Goal: Transaction & Acquisition: Purchase product/service

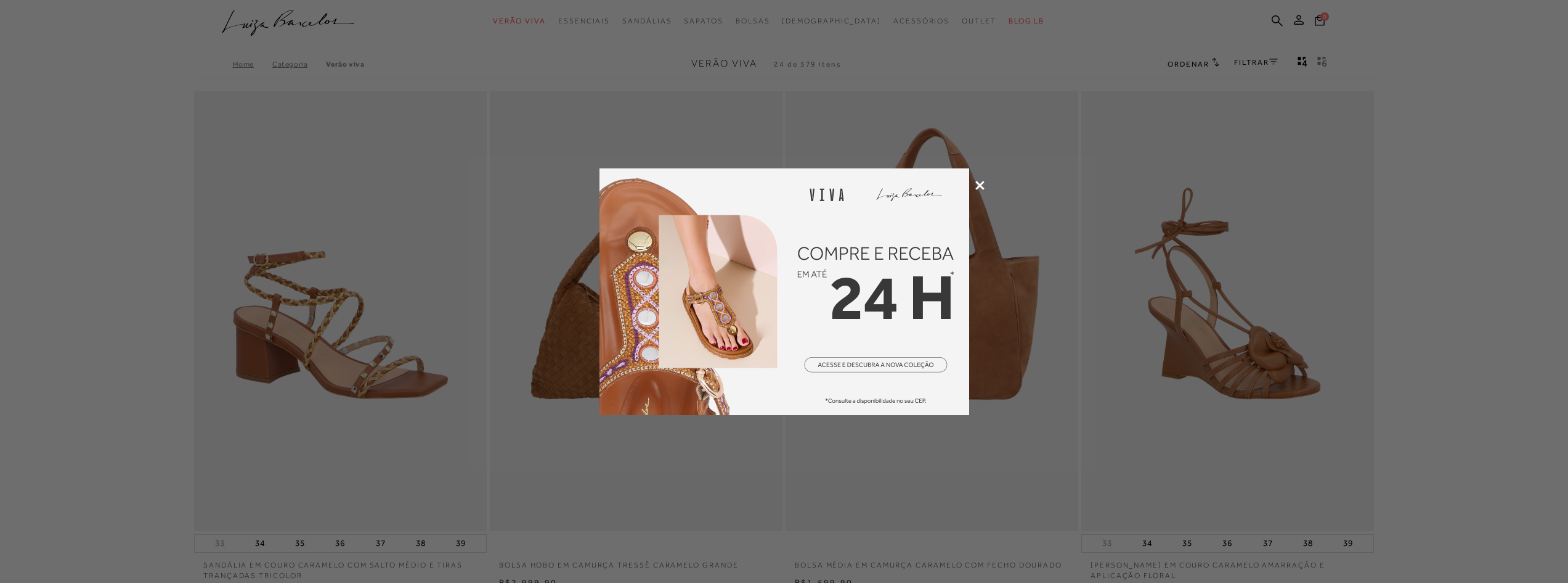
click at [984, 186] on icon at bounding box center [980, 185] width 9 height 9
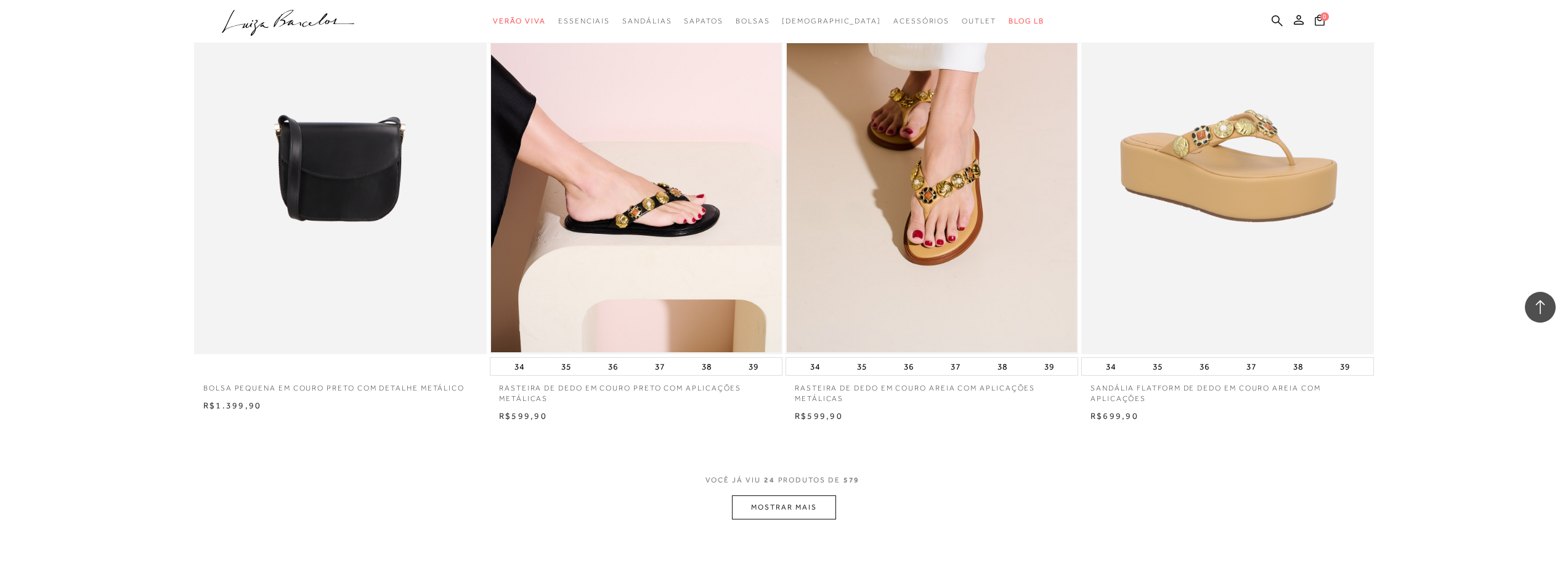
scroll to position [3084, 0]
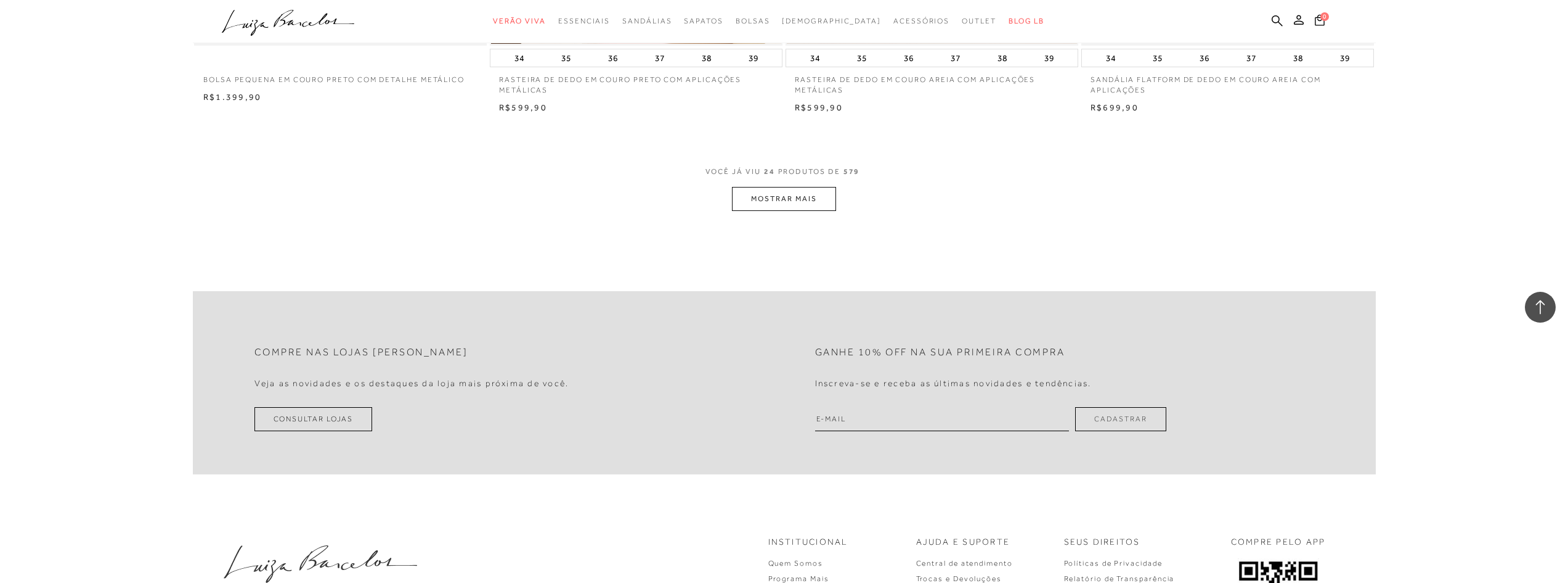
click at [793, 203] on button "MOSTRAR MAIS" at bounding box center [784, 199] width 104 height 24
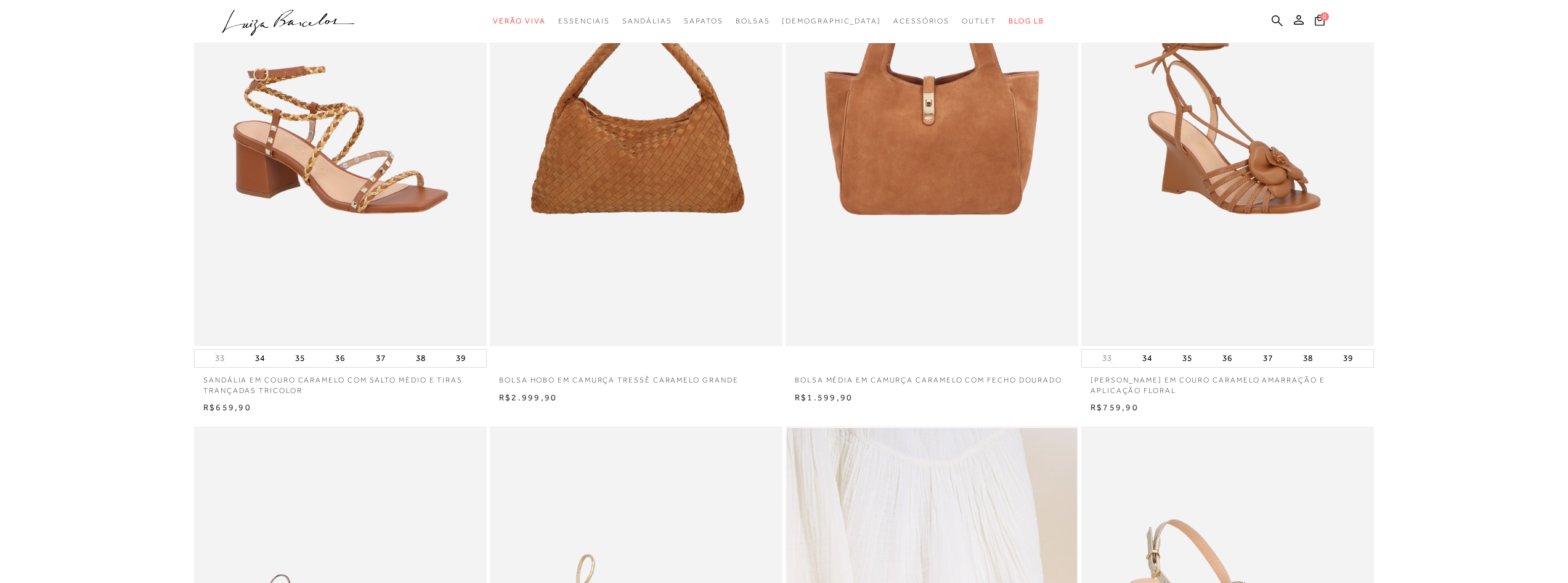
scroll to position [0, 0]
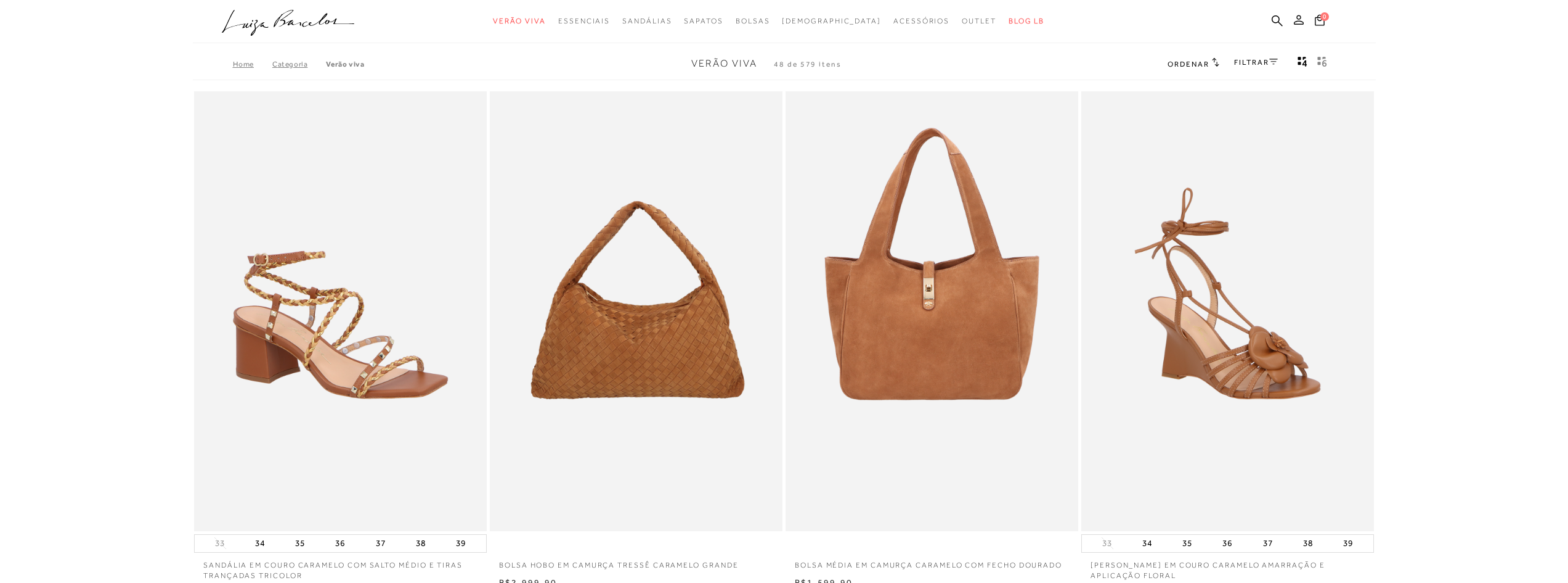
click at [1297, 21] on icon at bounding box center [1299, 20] width 10 height 10
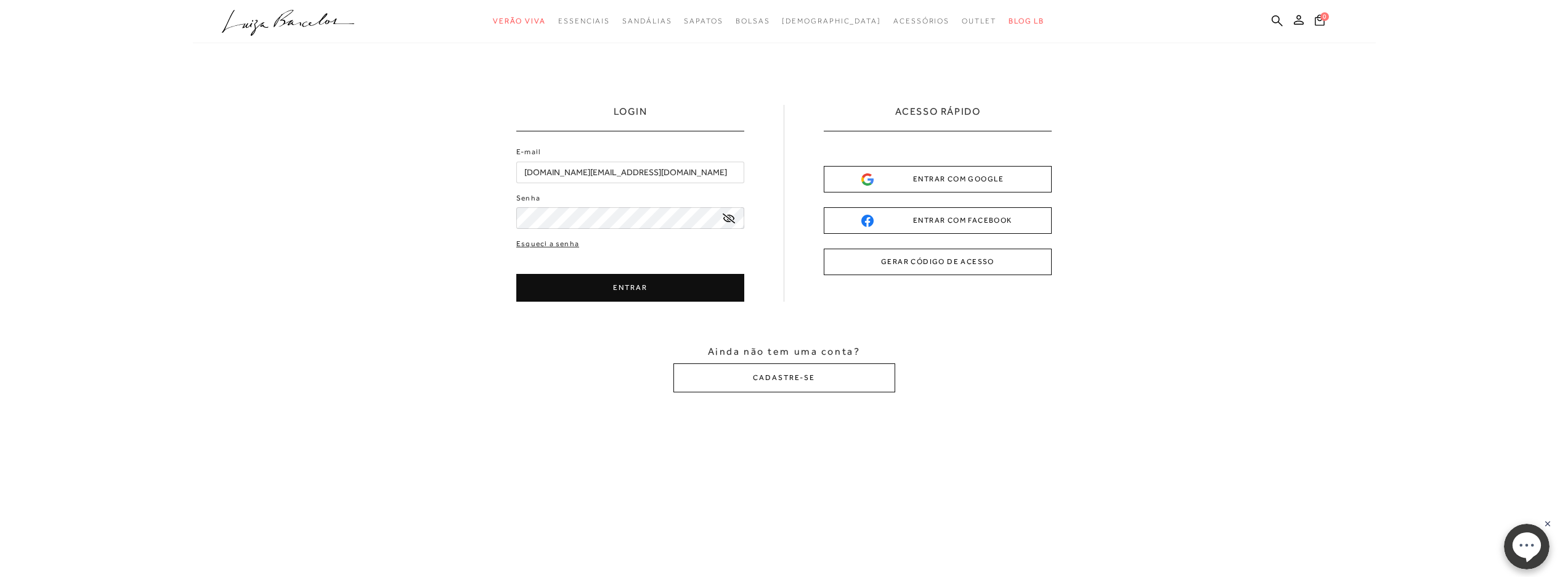
click at [633, 294] on button "ENTRAR" at bounding box center [630, 288] width 228 height 28
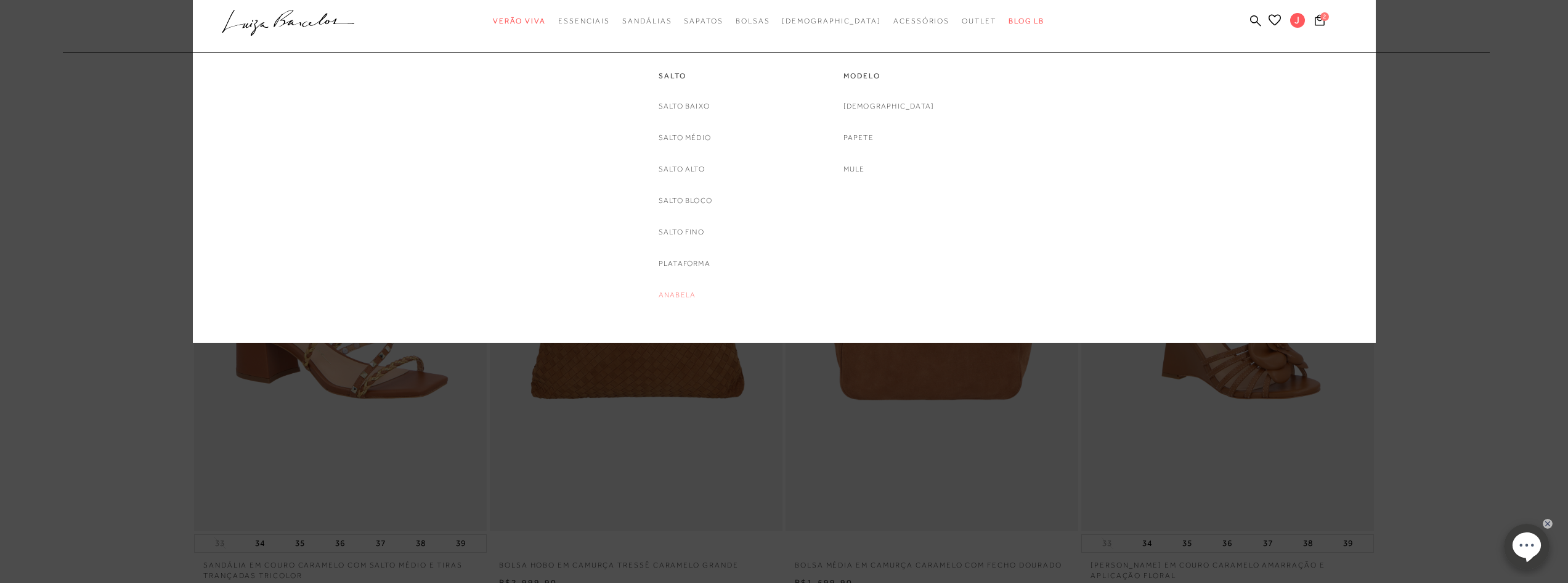
click at [674, 293] on link "Anabela" at bounding box center [677, 295] width 37 height 13
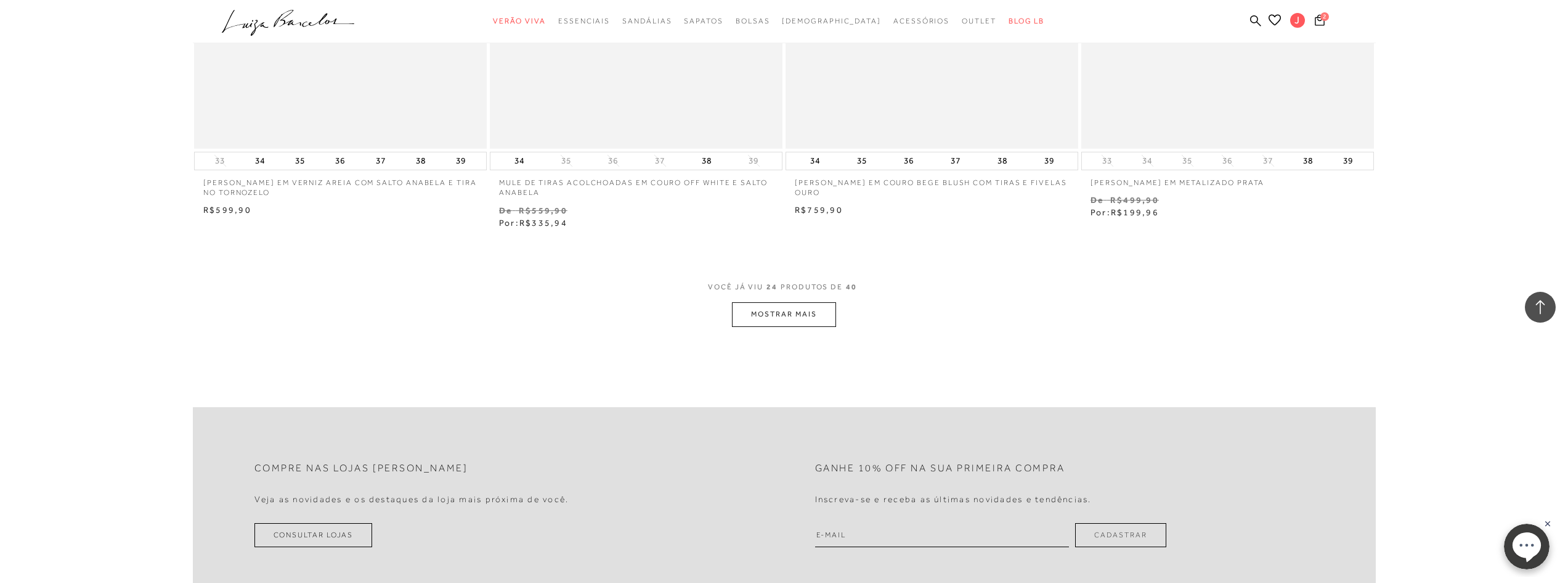
scroll to position [2652, 0]
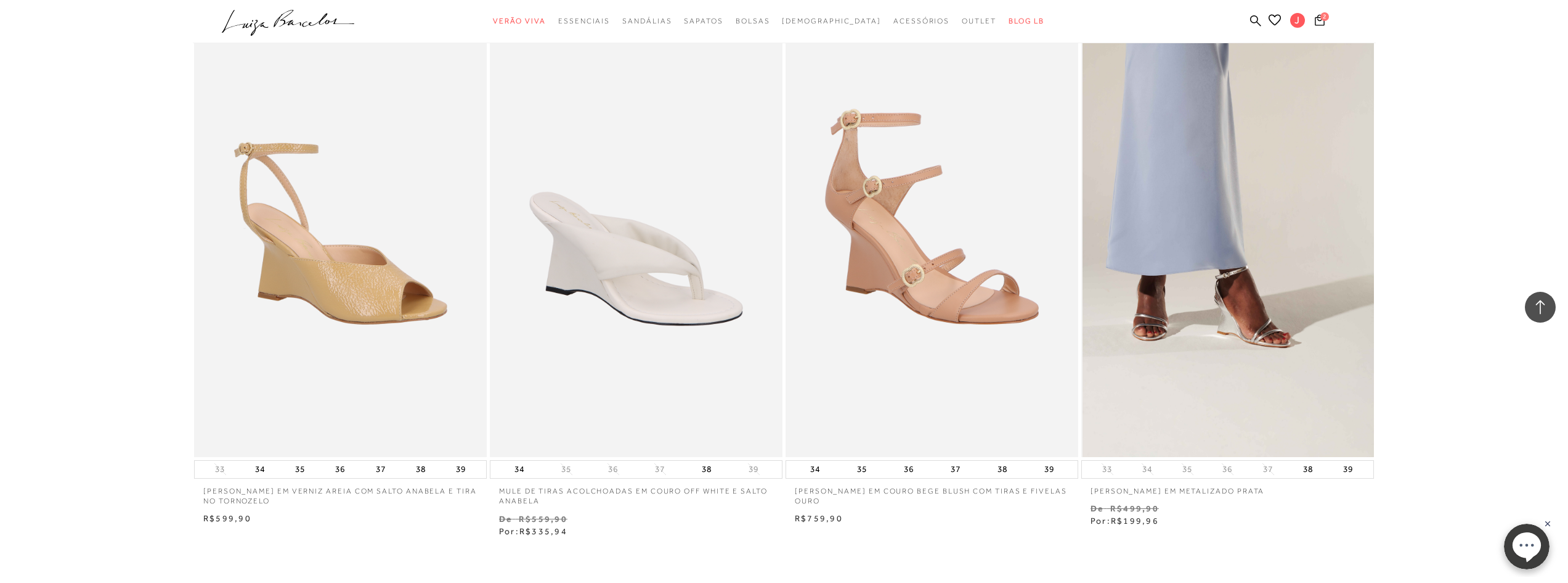
click at [1139, 258] on img at bounding box center [1228, 237] width 291 height 440
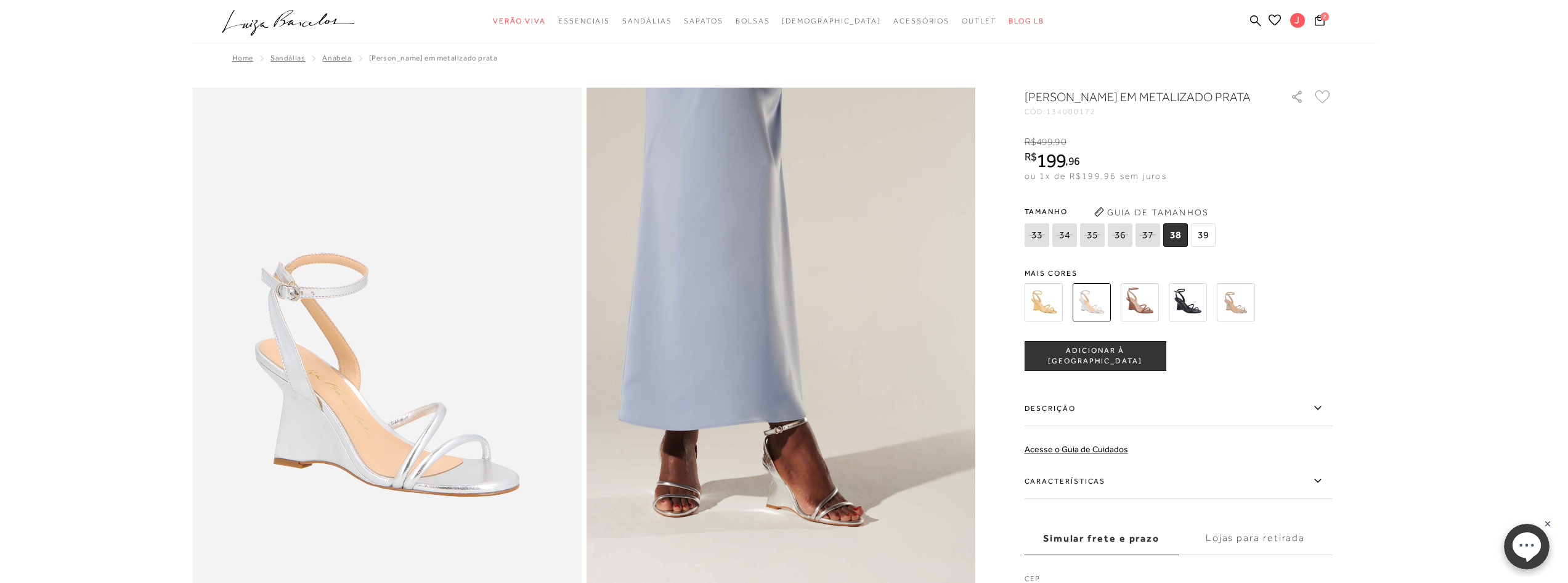
click at [1046, 321] on img at bounding box center [1043, 302] width 38 height 38
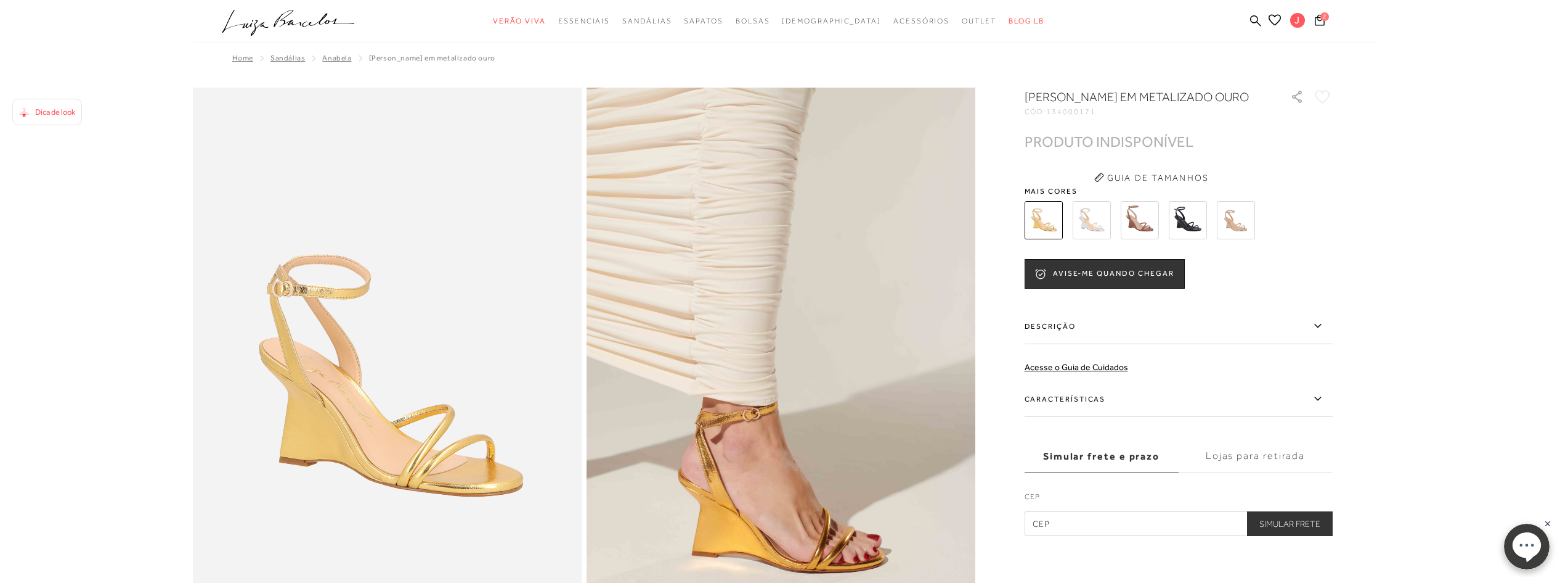
click at [1136, 239] on img at bounding box center [1140, 220] width 38 height 38
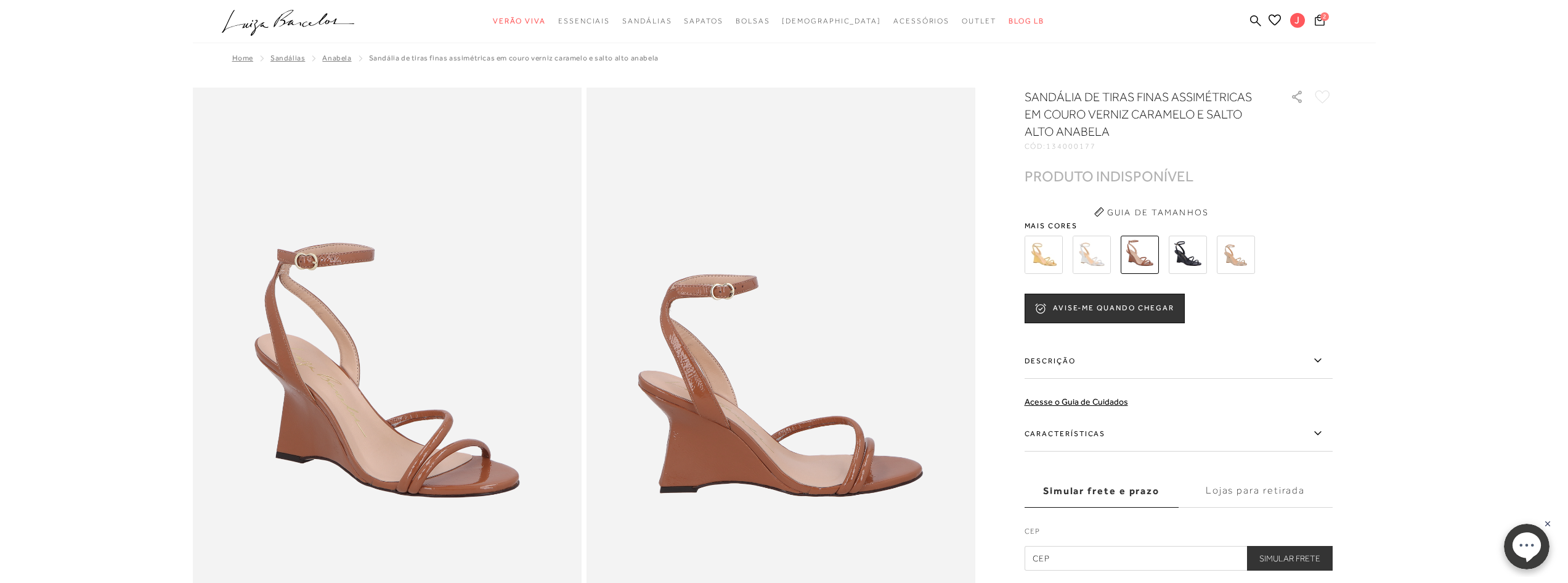
click at [1192, 250] on img at bounding box center [1188, 254] width 38 height 38
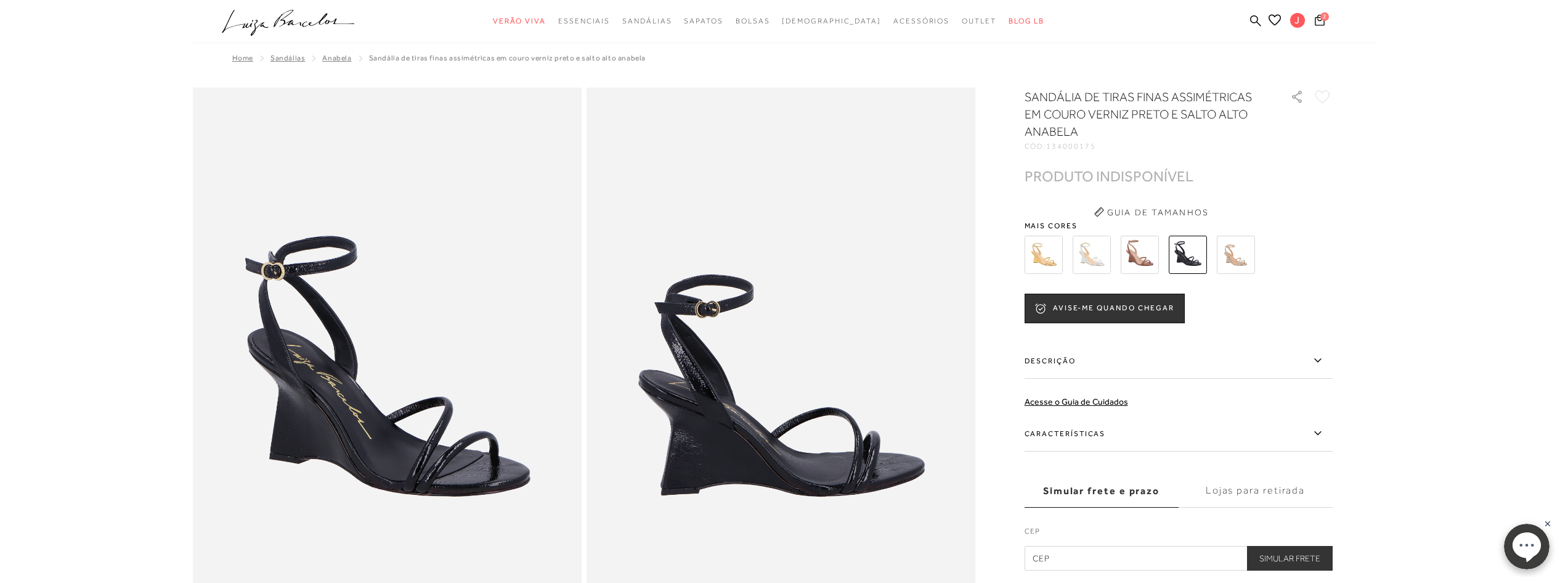
click at [1225, 255] on img at bounding box center [1236, 254] width 38 height 38
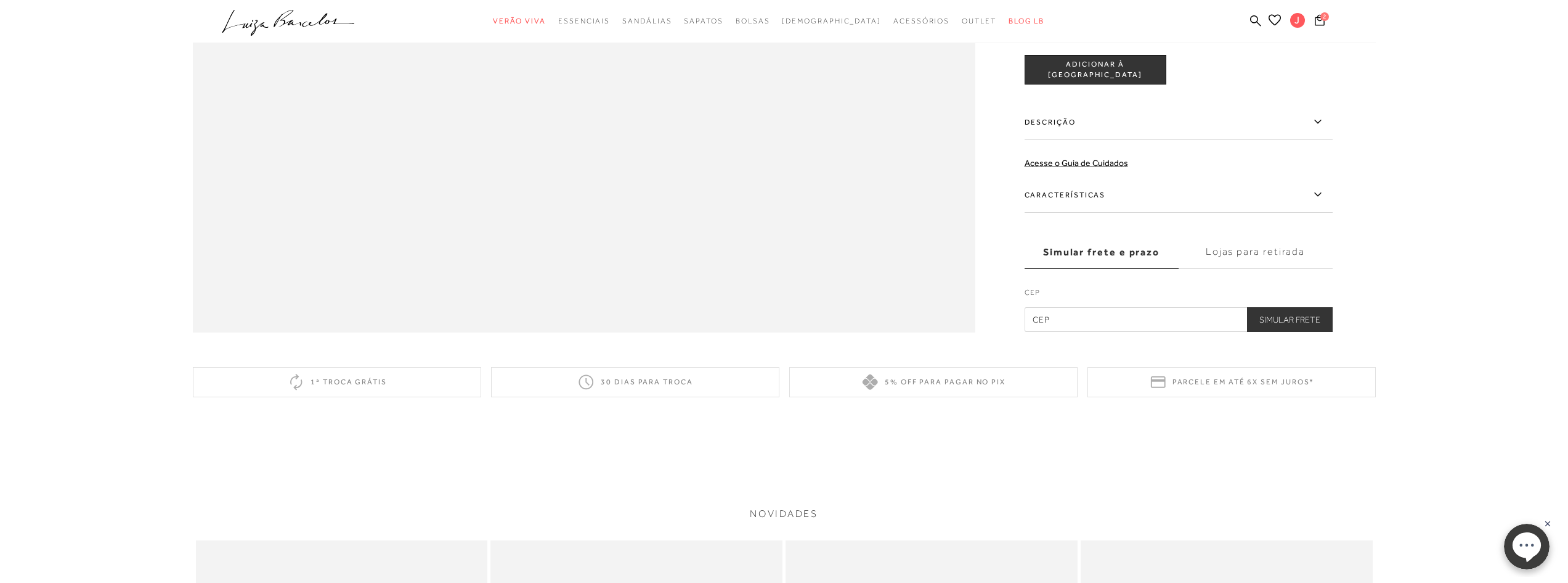
scroll to position [1912, 0]
click at [339, 388] on div "1ª troca grátis" at bounding box center [337, 381] width 288 height 30
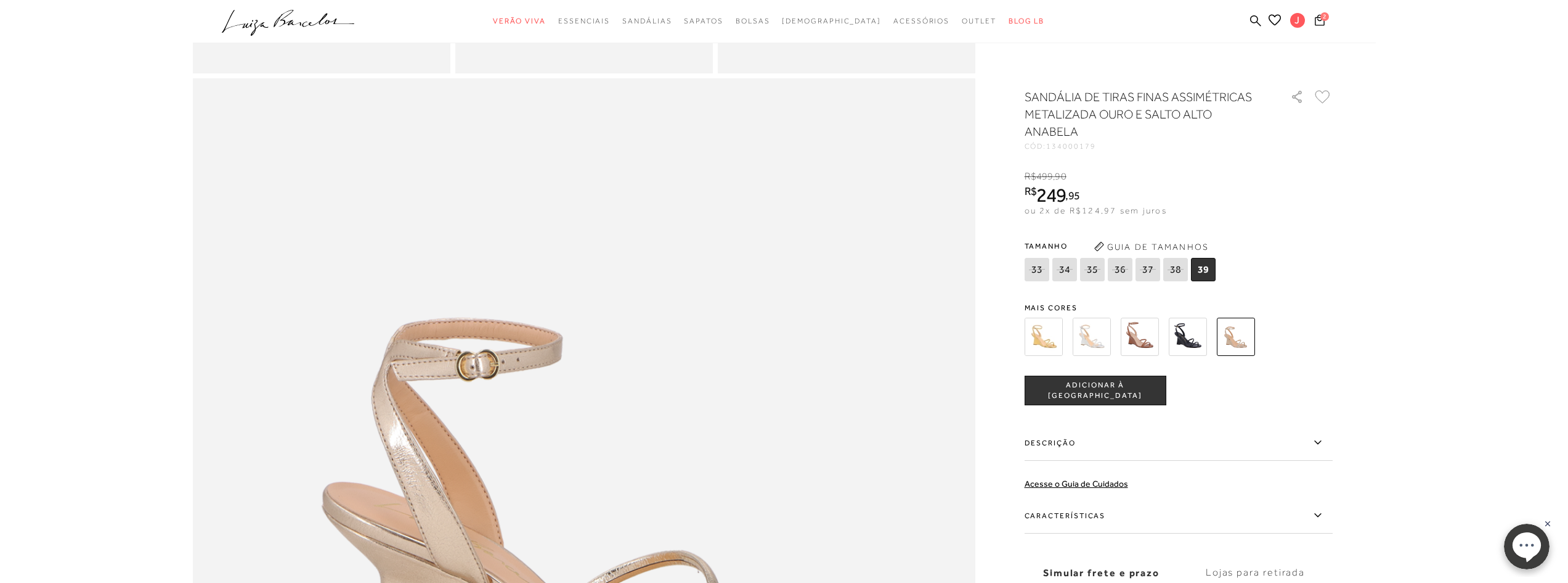
scroll to position [987, 0]
click at [1322, 17] on span "2" at bounding box center [1324, 16] width 9 height 9
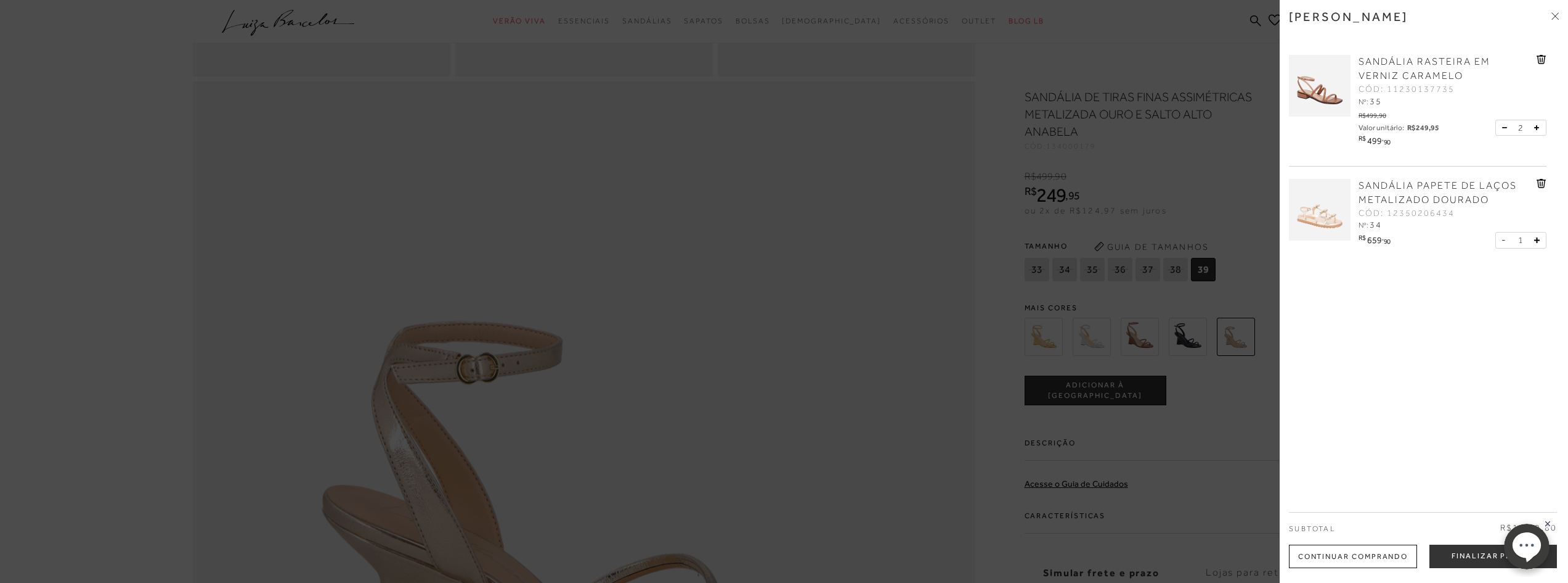
click at [1505, 126] on button at bounding box center [1507, 127] width 10 height 11
click at [1556, 13] on icon at bounding box center [1555, 16] width 7 height 7
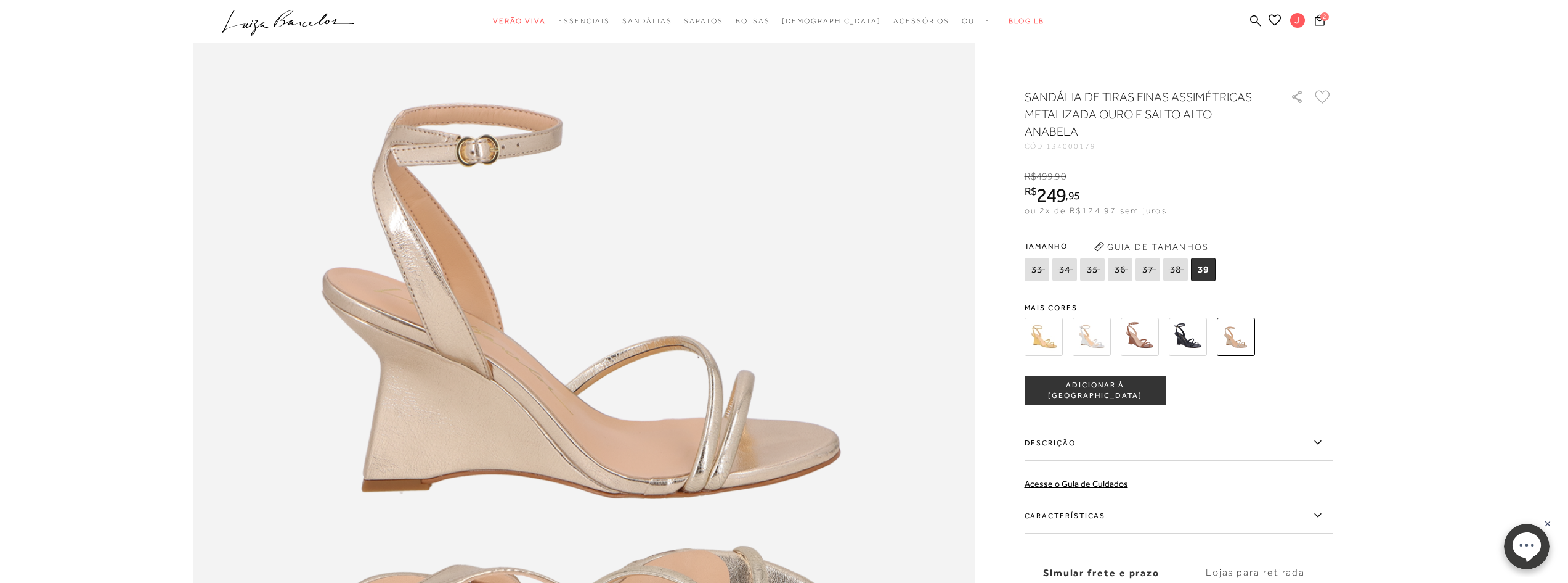
scroll to position [1171, 0]
